Goal: Transaction & Acquisition: Purchase product/service

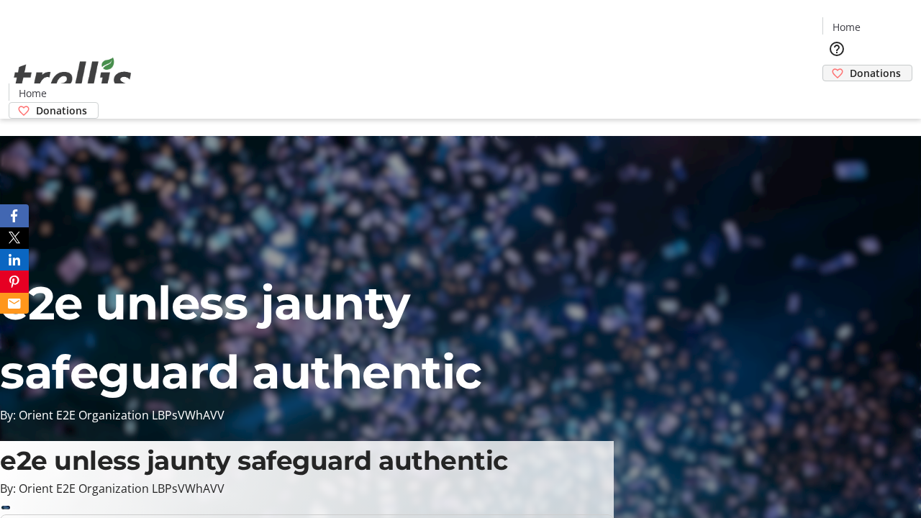
click at [850, 66] on span "Donations" at bounding box center [875, 73] width 51 height 15
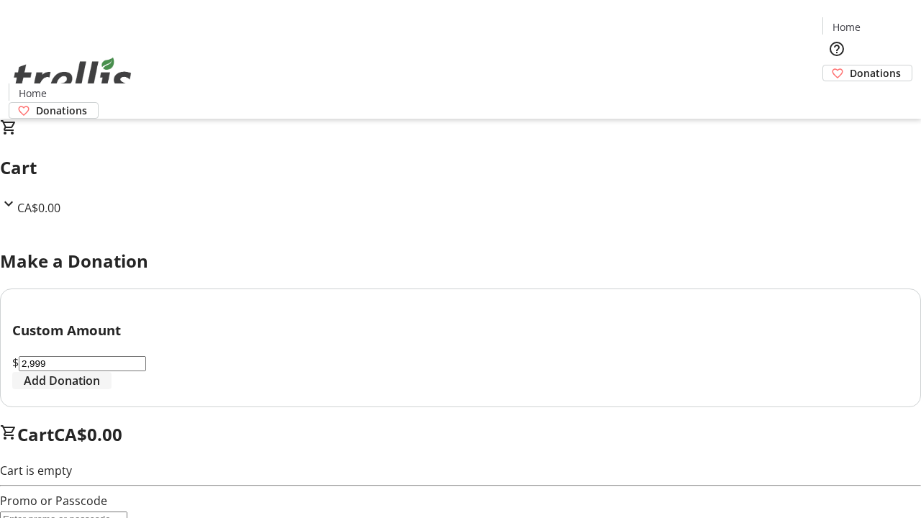
click at [100, 389] on span "Add Donation" at bounding box center [62, 380] width 76 height 17
